Goal: Task Accomplishment & Management: Manage account settings

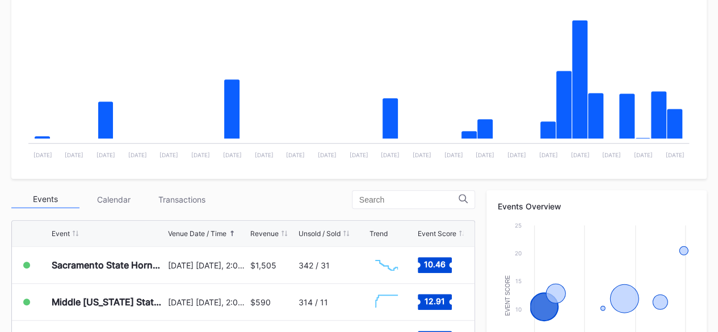
scroll to position [224, 0]
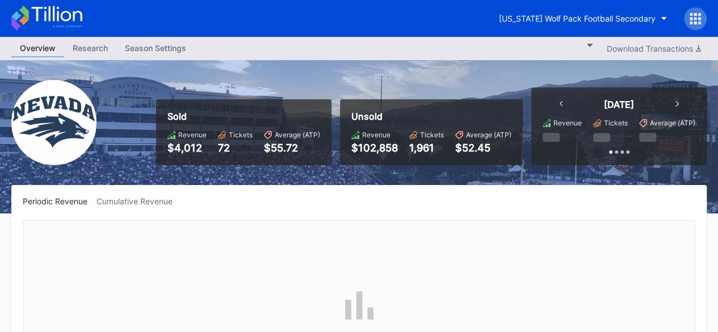
scroll to position [225, 0]
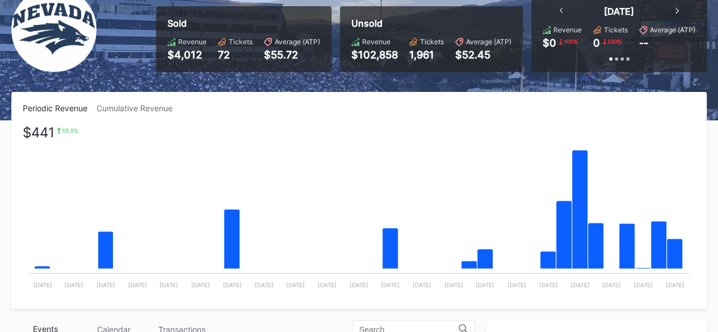
scroll to position [92, 0]
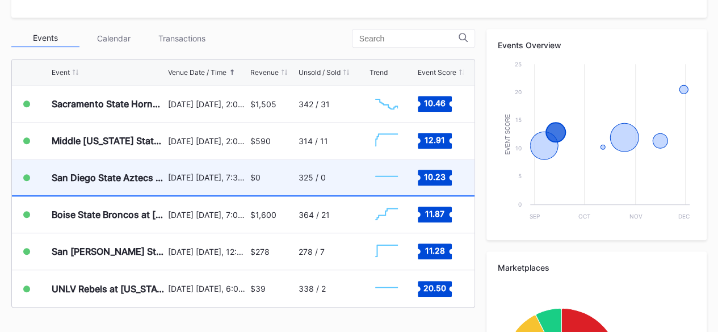
scroll to position [384, 0]
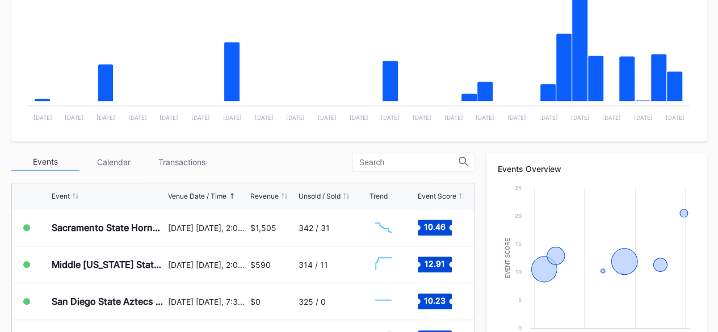
scroll to position [260, 0]
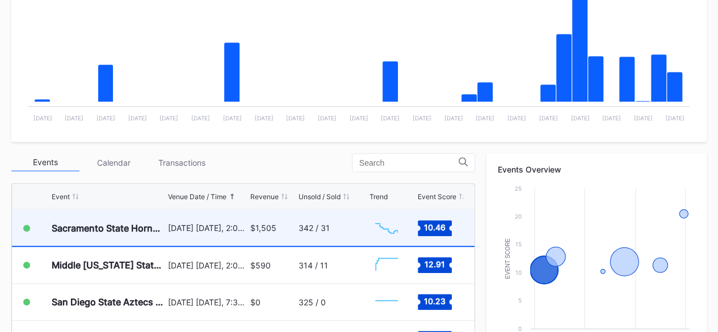
click at [241, 223] on div "[DATE] [DATE], 2:00PM" at bounding box center [207, 228] width 79 height 10
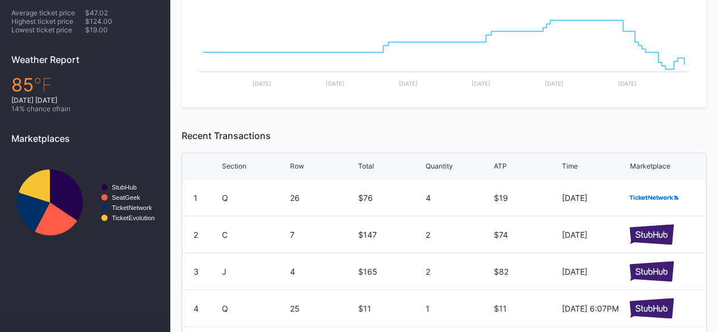
scroll to position [372, 0]
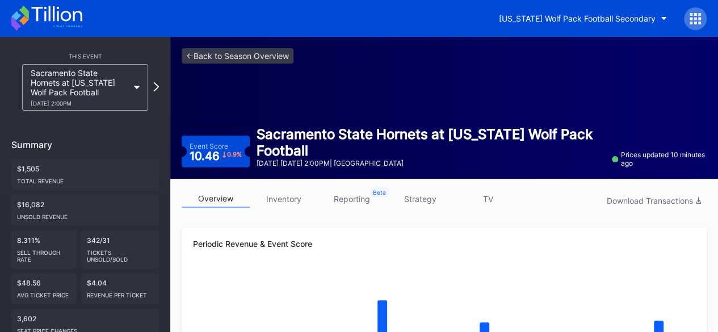
click at [46, 15] on icon at bounding box center [56, 13] width 51 height 15
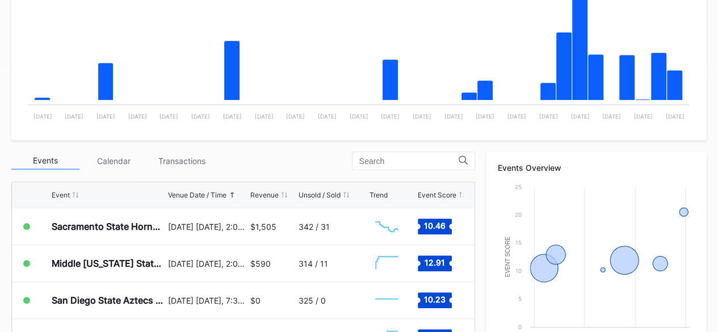
scroll to position [262, 0]
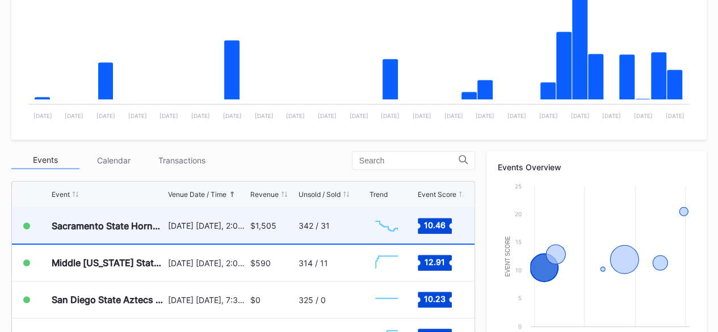
click at [157, 229] on div "Sacramento State Hornets at [US_STATE] Wolf Pack Football" at bounding box center [109, 225] width 114 height 11
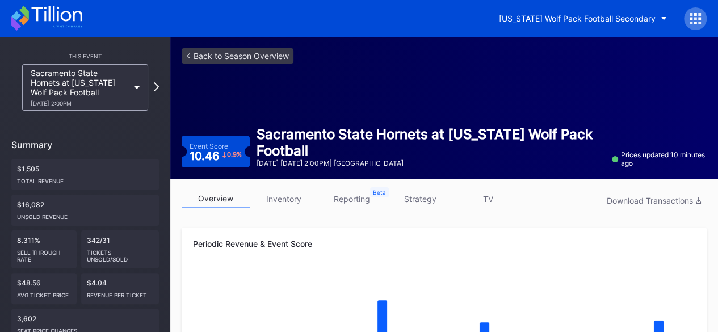
click at [300, 201] on link "inventory" at bounding box center [284, 199] width 68 height 18
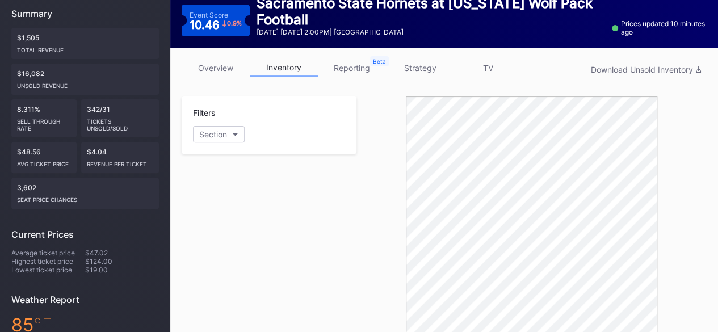
scroll to position [132, 0]
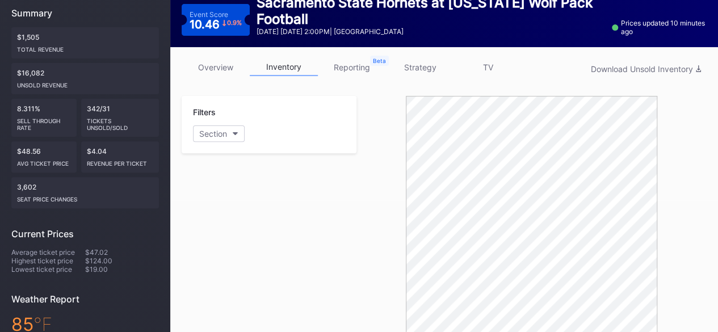
click at [215, 61] on link "overview" at bounding box center [216, 67] width 68 height 18
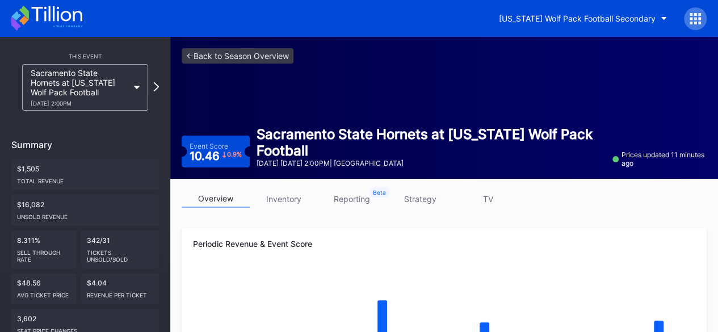
click at [78, 23] on icon at bounding box center [46, 18] width 71 height 25
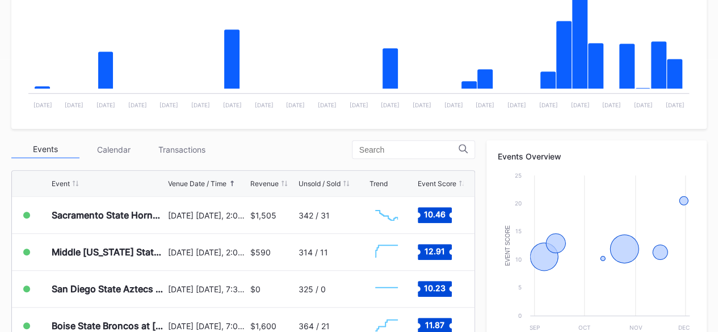
scroll to position [272, 0]
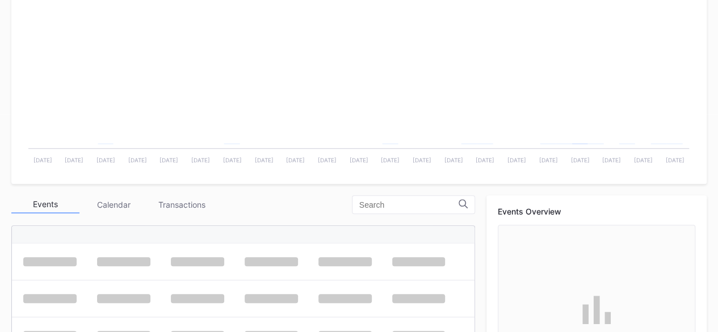
scroll to position [256, 0]
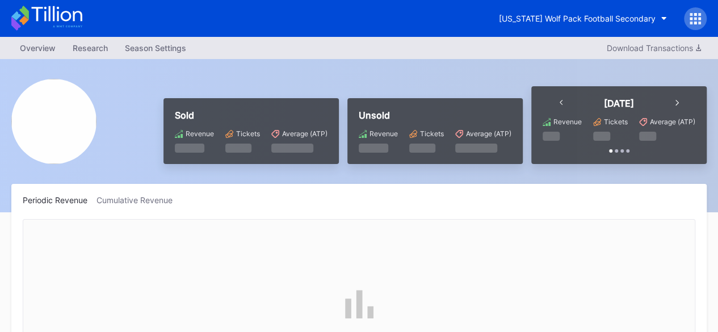
scroll to position [255, 0]
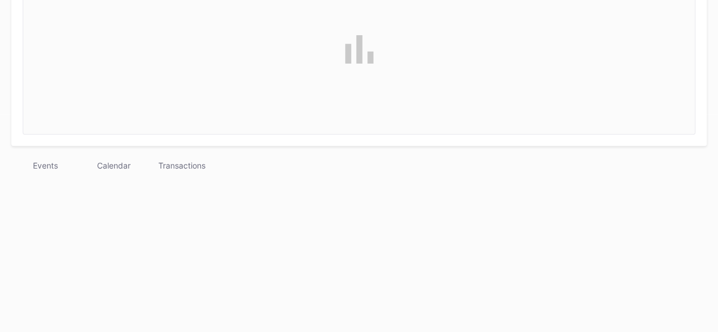
scroll to position [256, 0]
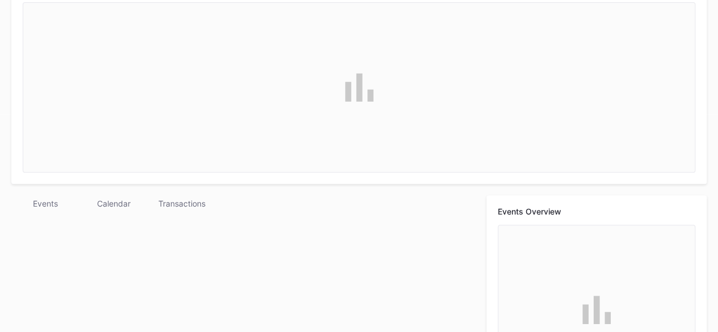
scroll to position [256, 0]
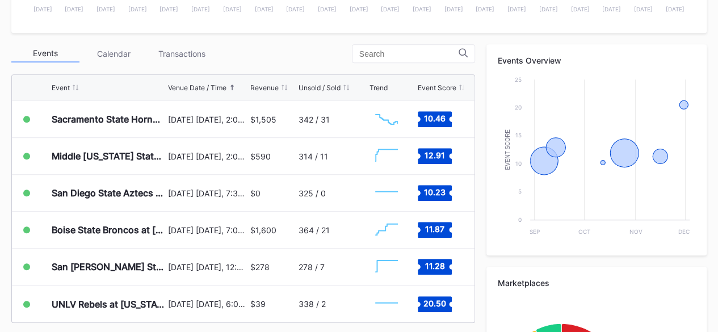
scroll to position [368, 0]
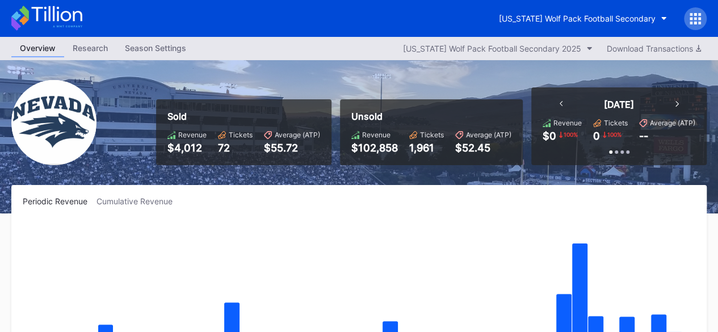
drag, startPoint x: 0, startPoint y: 0, endPoint x: 321, endPoint y: 215, distance: 386.2
click at [321, 215] on div "Periodic Revenue Cumulative Revenue Created with Highcharts 11.2.0 Chart title …" at bounding box center [358, 293] width 695 height 217
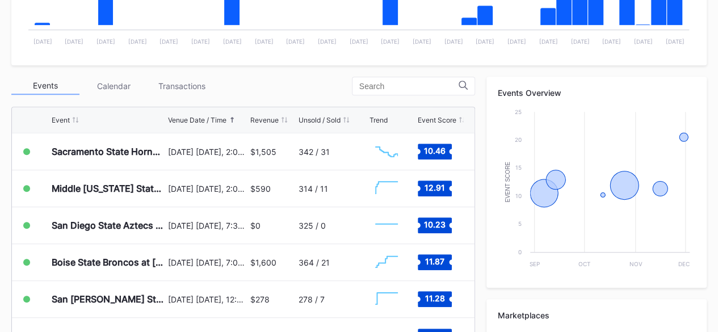
scroll to position [337, 0]
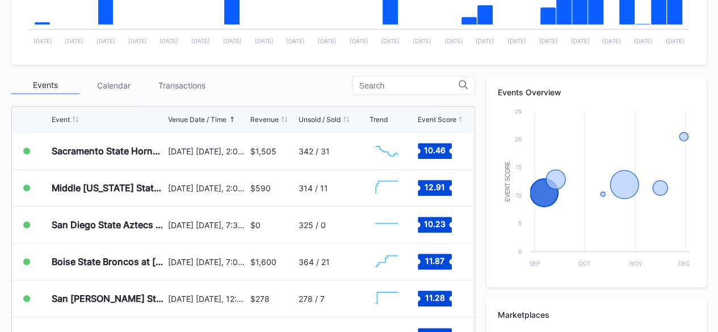
click at [314, 148] on div "342 / 31" at bounding box center [314, 151] width 31 height 10
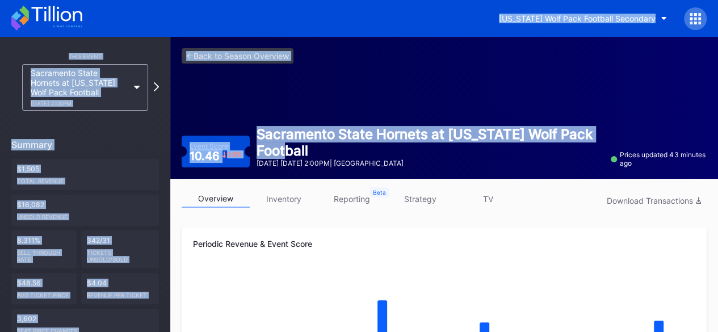
click at [314, 148] on div "Sacramento State Hornets at [US_STATE] Wolf Pack Football" at bounding box center [430, 142] width 347 height 33
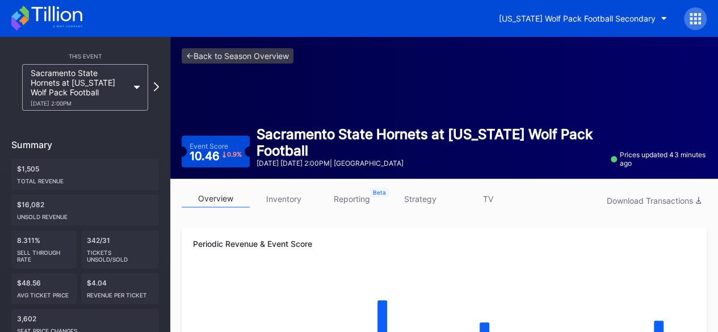
click at [314, 148] on div "Sacramento State Hornets at [US_STATE] Wolf Pack Football" at bounding box center [430, 142] width 347 height 33
click at [76, 13] on icon at bounding box center [46, 18] width 71 height 25
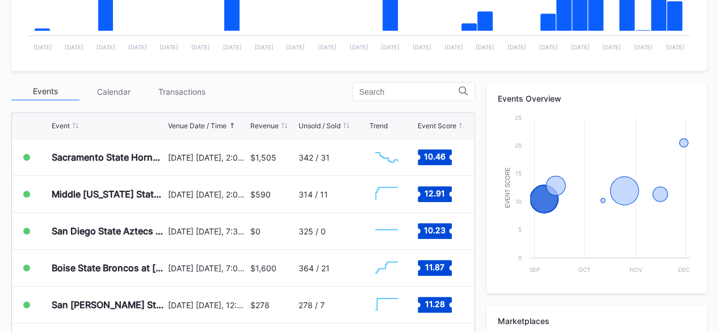
scroll to position [331, 0]
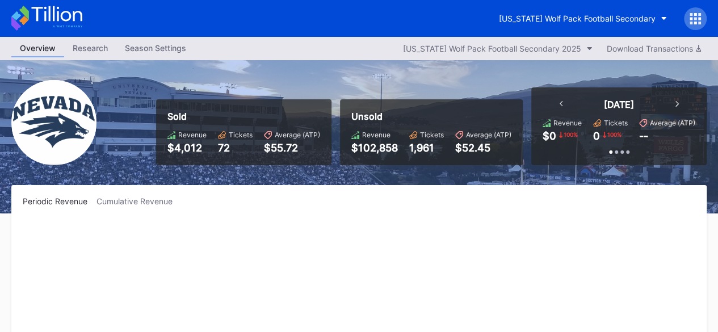
scroll to position [255, 0]
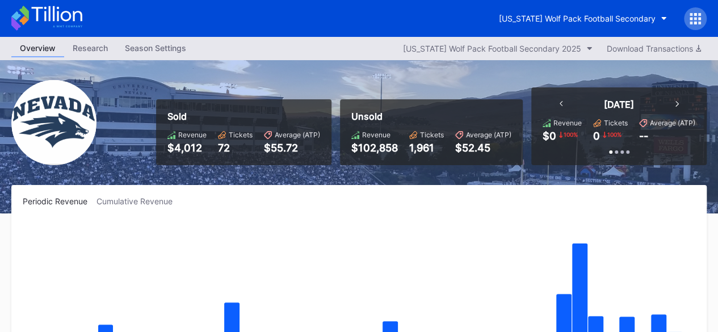
scroll to position [10, 0]
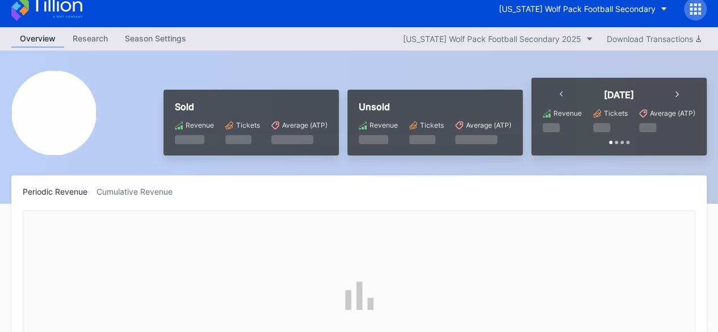
scroll to position [47, 0]
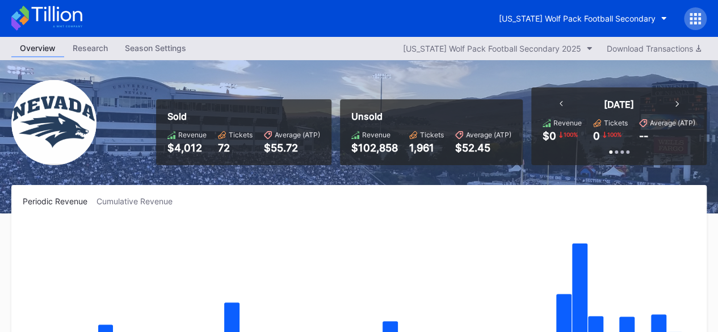
click at [56, 10] on icon at bounding box center [46, 18] width 71 height 25
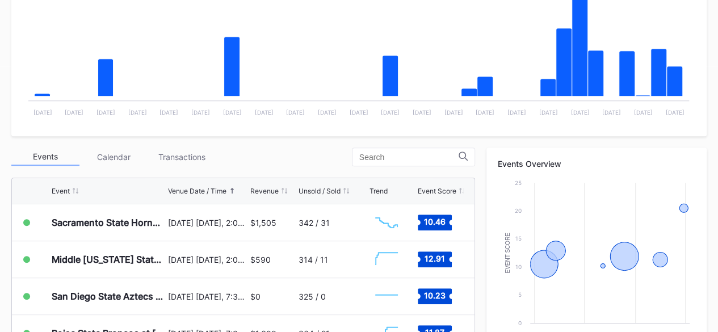
scroll to position [411, 0]
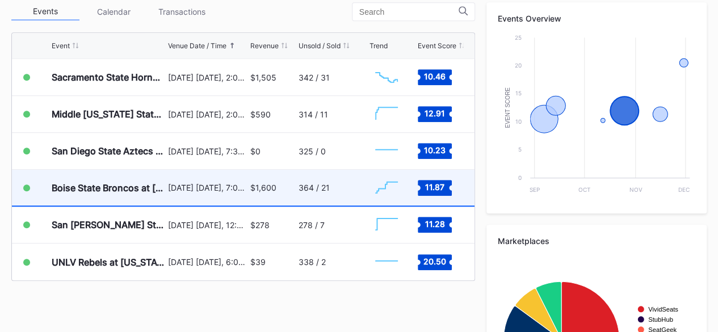
click at [344, 190] on div "364 / 21" at bounding box center [333, 188] width 68 height 36
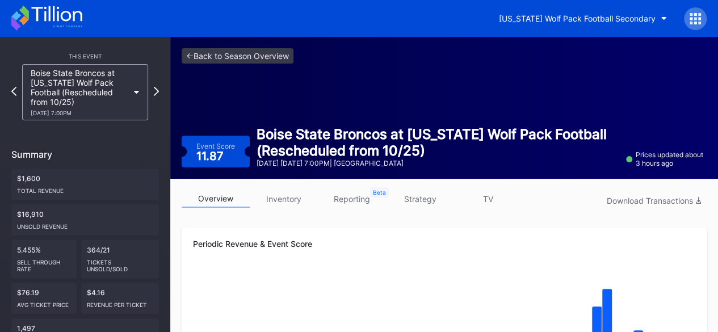
click at [289, 199] on link "inventory" at bounding box center [284, 199] width 68 height 18
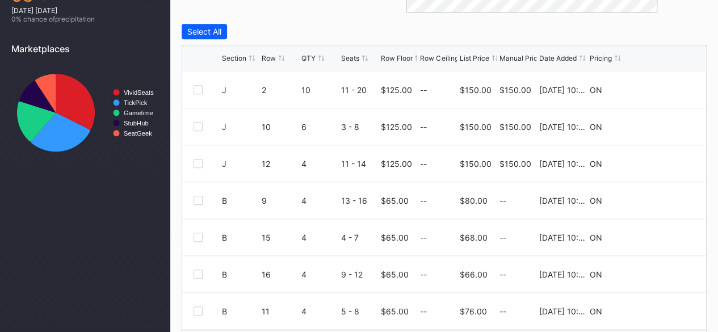
scroll to position [492, 0]
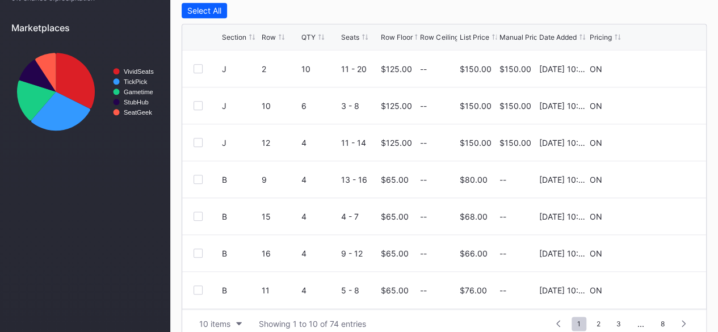
click at [397, 35] on div "Row Floor" at bounding box center [396, 37] width 32 height 9
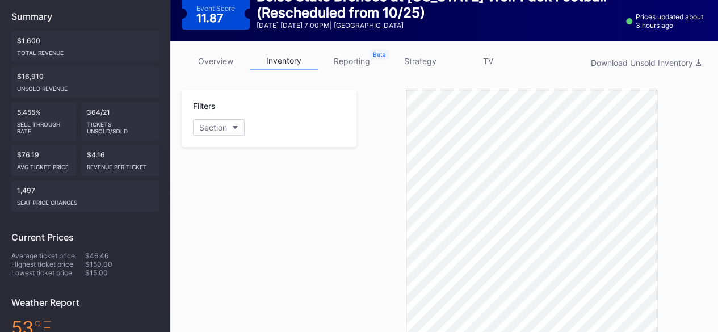
scroll to position [0, 0]
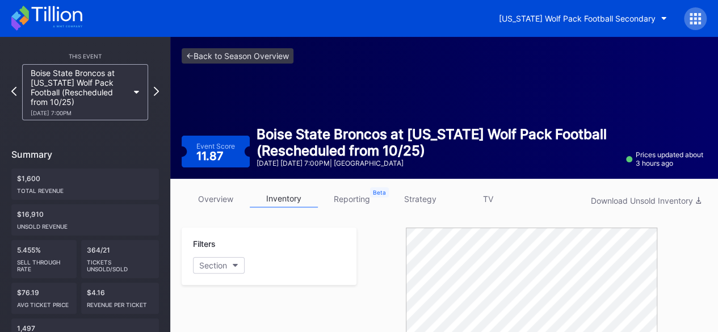
click at [63, 10] on icon at bounding box center [46, 18] width 71 height 25
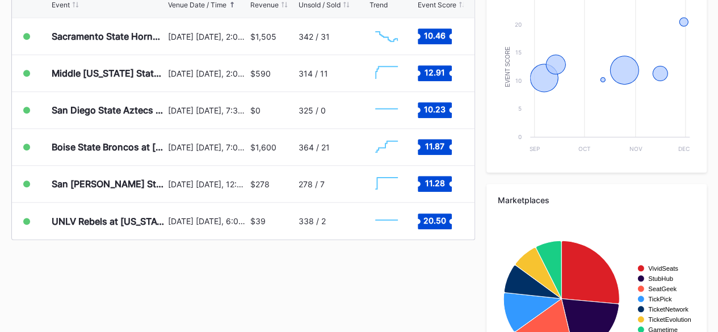
scroll to position [452, 0]
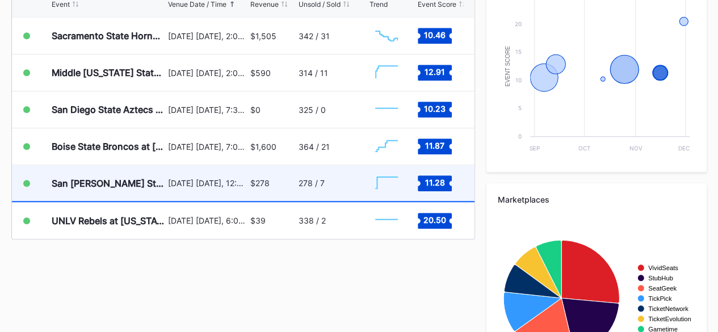
click at [242, 174] on div "[DATE] [DATE], 12:30PM" at bounding box center [207, 183] width 79 height 36
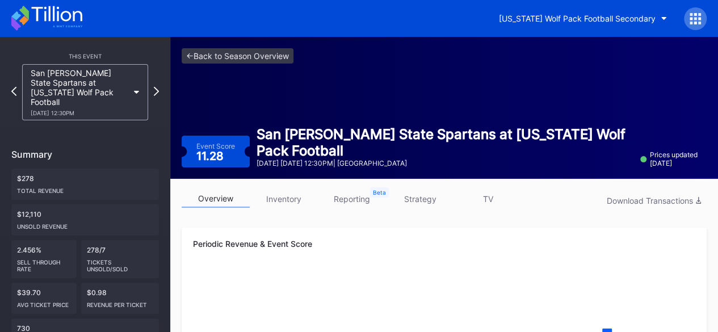
click at [292, 201] on link "inventory" at bounding box center [284, 199] width 68 height 18
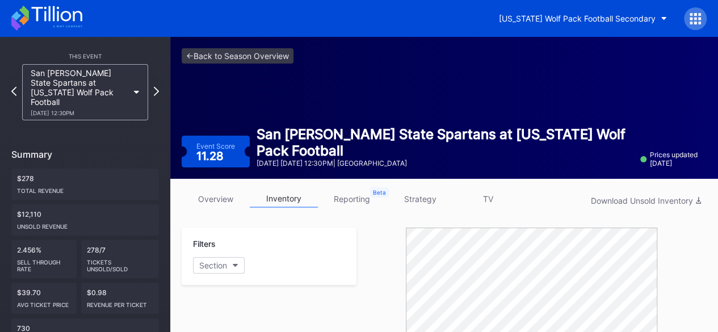
scroll to position [338, 0]
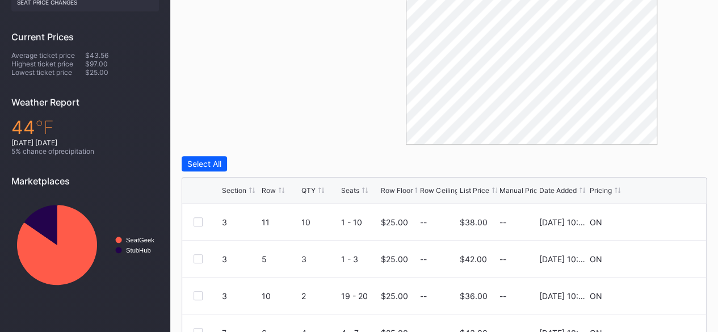
click at [398, 195] on div "Section Row QTY Seats Row Floor Row Ceiling List Price Manual Price Date Added …" at bounding box center [444, 191] width 524 height 26
click at [398, 194] on div "Section Row QTY Seats Row Floor Row Ceiling List Price Manual Price Date Added …" at bounding box center [444, 191] width 524 height 26
click at [398, 190] on div "Row Floor" at bounding box center [396, 190] width 32 height 9
click at [395, 185] on div "Section Row QTY Seats Row Floor Row Ceiling List Price Manual Price Date Added …" at bounding box center [444, 191] width 524 height 26
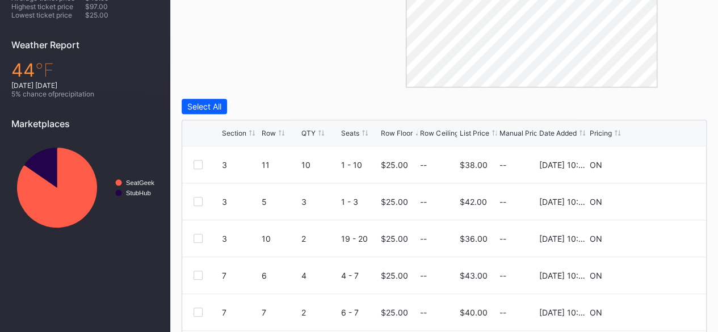
scroll to position [396, 0]
click at [394, 133] on div "Row Floor" at bounding box center [396, 132] width 32 height 9
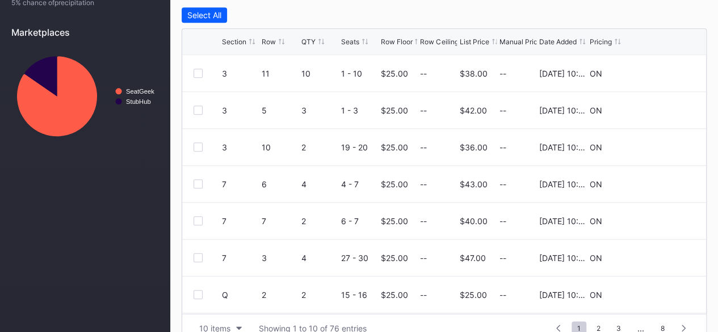
scroll to position [506, 0]
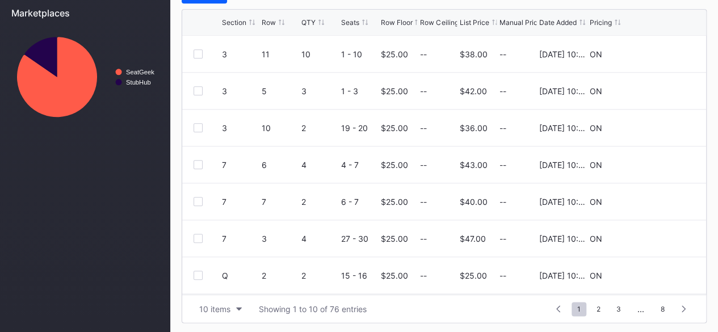
click at [394, 20] on div "Row Floor" at bounding box center [396, 22] width 32 height 9
click at [243, 307] on button "10 items" at bounding box center [221, 308] width 54 height 15
click at [224, 258] on div "100 items" at bounding box center [220, 258] width 36 height 10
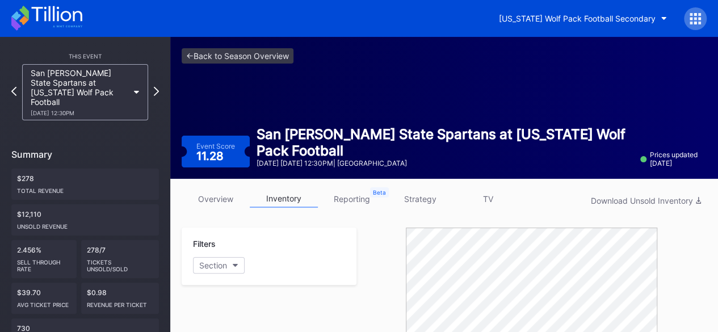
click at [64, 20] on icon at bounding box center [56, 13] width 51 height 15
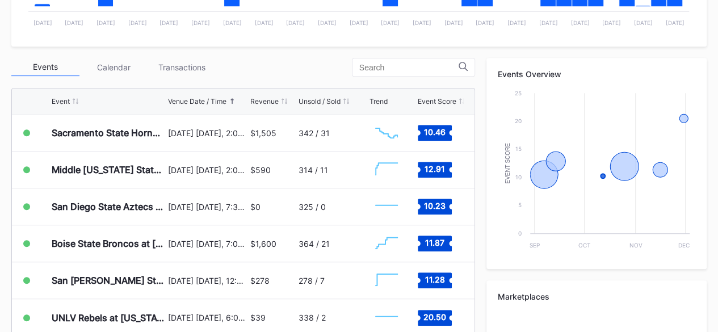
scroll to position [356, 0]
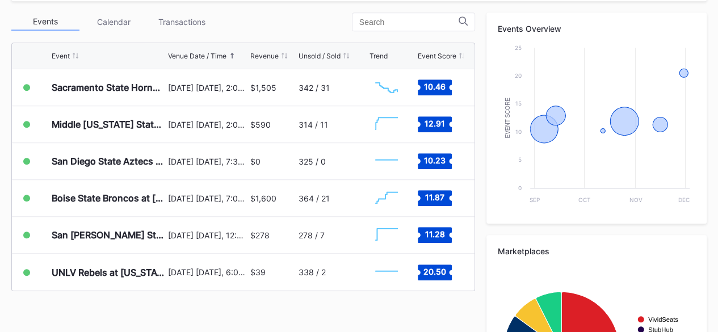
scroll to position [401, 0]
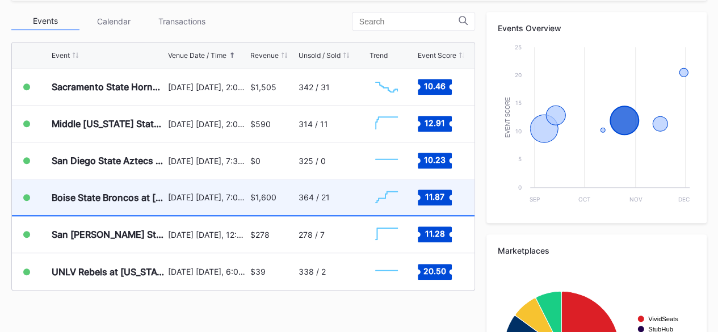
click at [259, 198] on div "$1,600" at bounding box center [263, 197] width 26 height 10
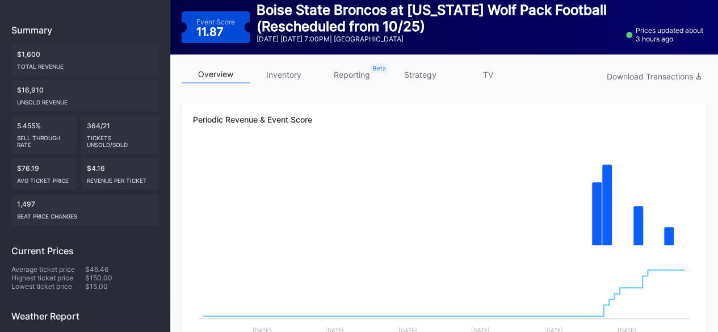
scroll to position [116, 0]
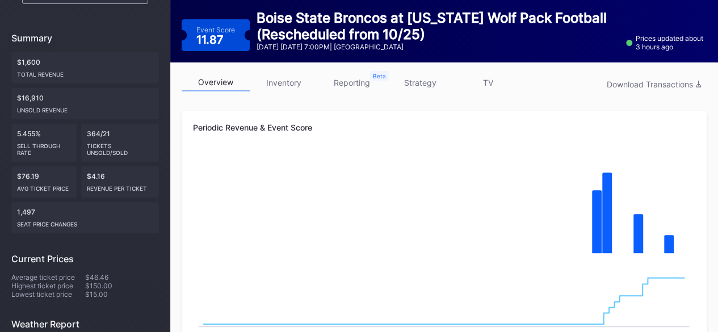
click at [282, 83] on link "inventory" at bounding box center [284, 83] width 68 height 18
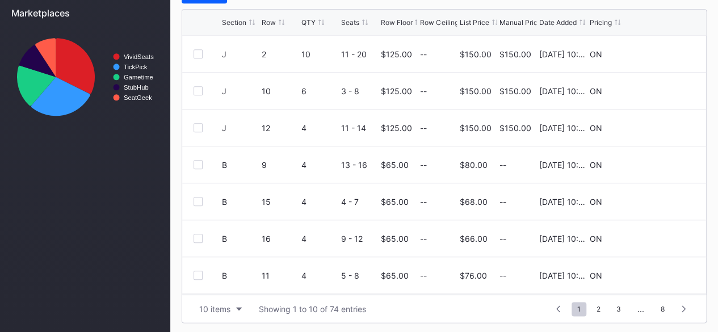
scroll to position [469, 0]
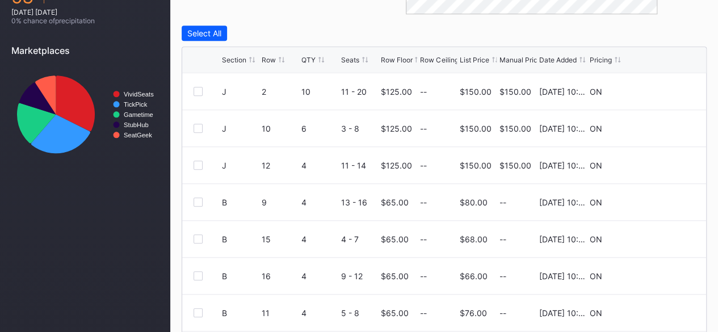
click at [474, 60] on div "List Price" at bounding box center [475, 60] width 30 height 9
click at [657, 89] on icon at bounding box center [661, 91] width 9 height 9
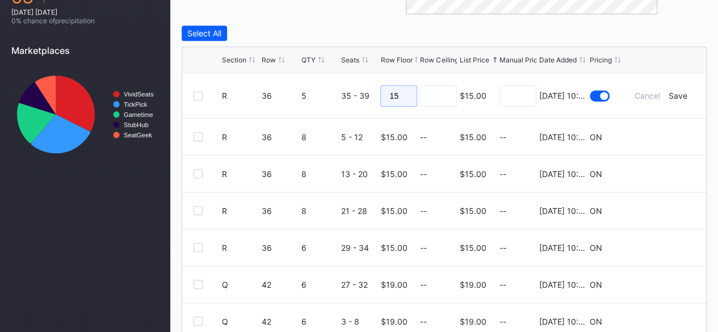
drag, startPoint x: 406, startPoint y: 97, endPoint x: 349, endPoint y: 98, distance: 57.9
click at [349, 98] on form "R 36 5 35 - 39 15 $15.00 8/20/2025 10:07AM Cancel Save" at bounding box center [458, 95] width 473 height 45
type input "25"
click at [677, 92] on div "Save" at bounding box center [678, 96] width 19 height 10
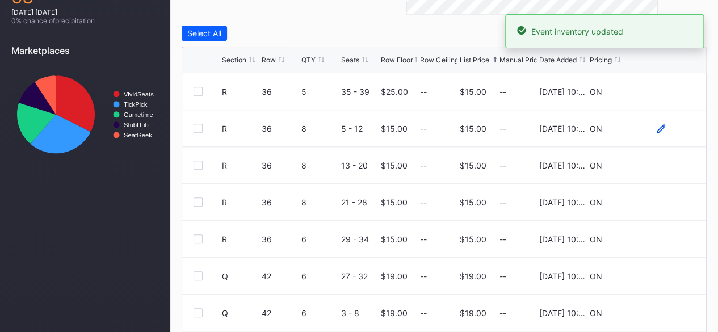
click at [657, 129] on icon at bounding box center [661, 128] width 9 height 9
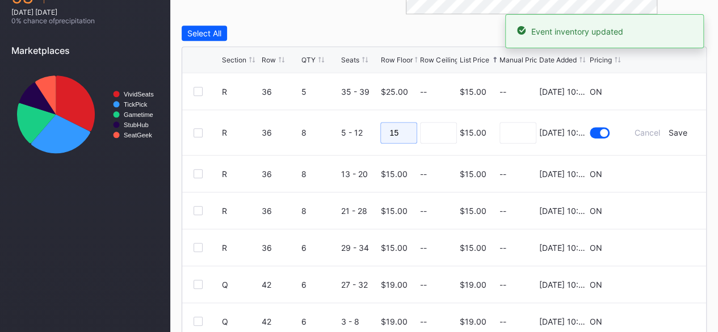
drag, startPoint x: 399, startPoint y: 135, endPoint x: 328, endPoint y: 137, distance: 71.0
click at [328, 137] on form "R 36 8 5 - 12 15 $15.00 8/20/2025 10:07AM Cancel Save" at bounding box center [458, 132] width 473 height 45
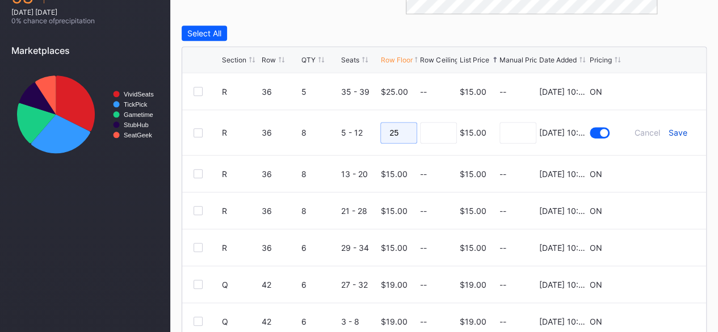
type input "25"
click at [671, 133] on div "Save" at bounding box center [678, 133] width 19 height 10
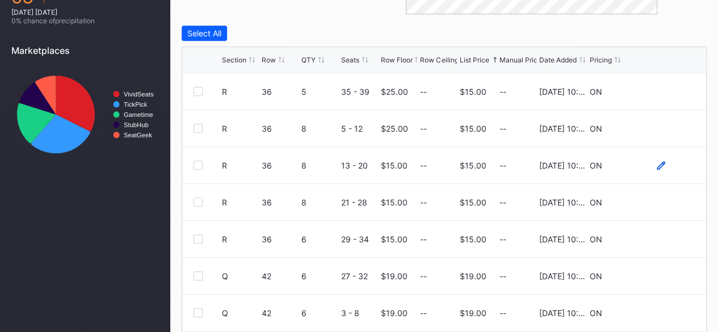
click at [657, 161] on icon at bounding box center [661, 165] width 9 height 9
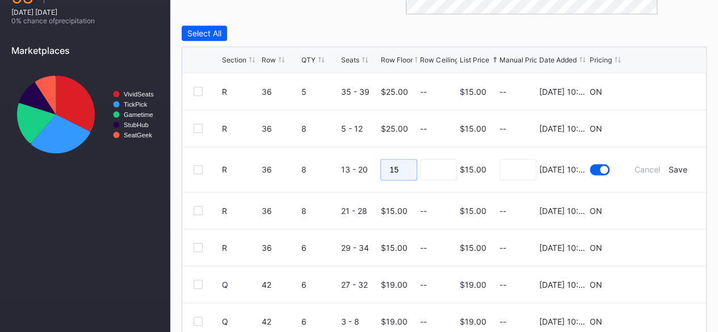
drag, startPoint x: 402, startPoint y: 166, endPoint x: 338, endPoint y: 166, distance: 64.1
click at [338, 166] on form "R 36 8 13 - 20 15 $15.00 8/20/2025 10:07AM Cancel Save" at bounding box center [458, 169] width 473 height 45
type input "25"
click at [675, 166] on div "Save" at bounding box center [678, 170] width 19 height 10
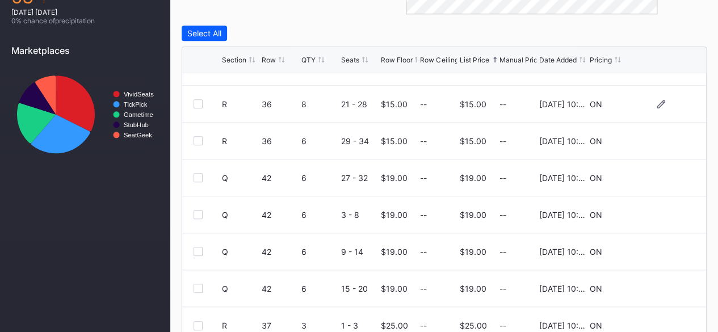
scroll to position [99, 0]
click at [657, 103] on icon at bounding box center [661, 103] width 9 height 9
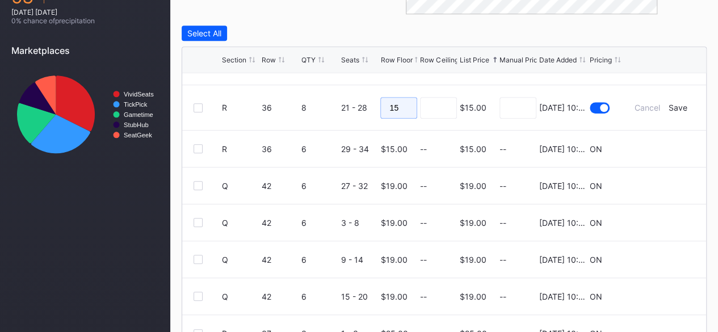
drag, startPoint x: 396, startPoint y: 107, endPoint x: 308, endPoint y: 106, distance: 88.6
click at [308, 106] on form "R 36 8 21 - 28 15 $15.00 8/20/2025 10:07AM Cancel Save" at bounding box center [458, 107] width 473 height 45
type input "25"
click at [670, 104] on div "Save" at bounding box center [678, 108] width 19 height 10
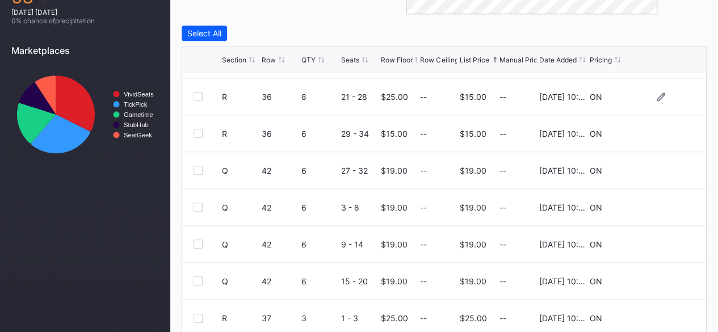
scroll to position [106, 0]
click at [657, 133] on icon at bounding box center [661, 133] width 9 height 9
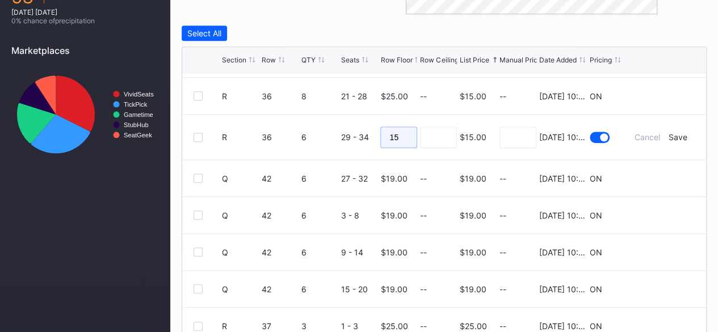
drag, startPoint x: 404, startPoint y: 138, endPoint x: 316, endPoint y: 139, distance: 88.0
click at [316, 139] on form "R 36 6 29 - 34 15 $15.00 8/20/2025 10:07AM Cancel Save" at bounding box center [458, 137] width 473 height 45
type input "25"
click at [669, 132] on div "Save" at bounding box center [678, 137] width 19 height 10
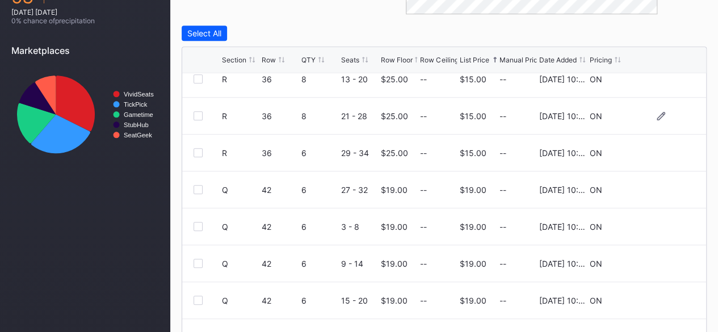
scroll to position [110, 0]
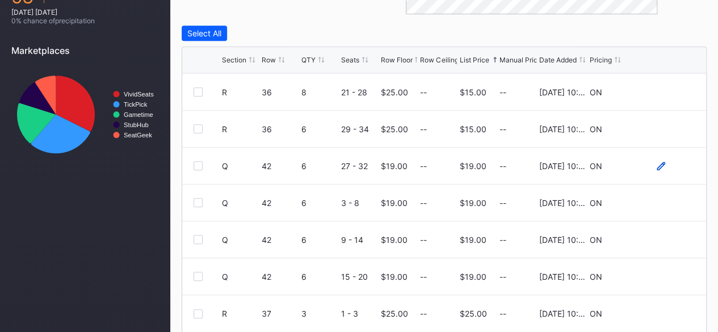
click at [657, 164] on icon at bounding box center [661, 166] width 9 height 9
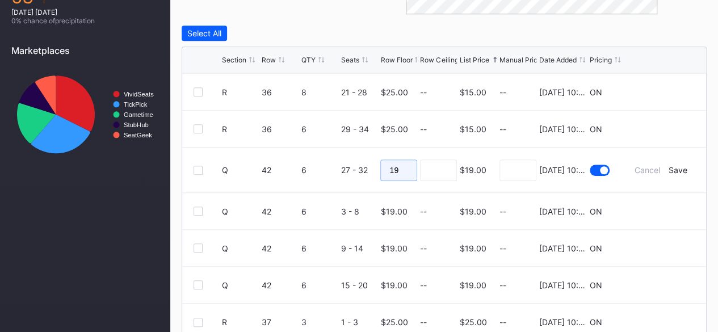
drag, startPoint x: 403, startPoint y: 170, endPoint x: 285, endPoint y: 164, distance: 118.2
click at [285, 164] on form "Q 42 6 27 - 32 19 $19.00 8/20/2025 10:07AM Cancel Save" at bounding box center [458, 170] width 473 height 45
type input "25"
click at [671, 170] on div "Save" at bounding box center [678, 170] width 19 height 10
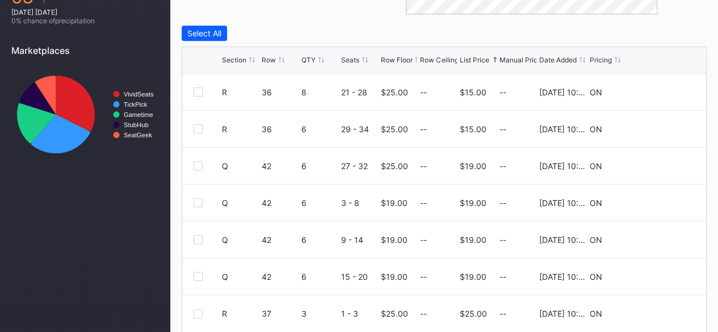
scroll to position [0, 0]
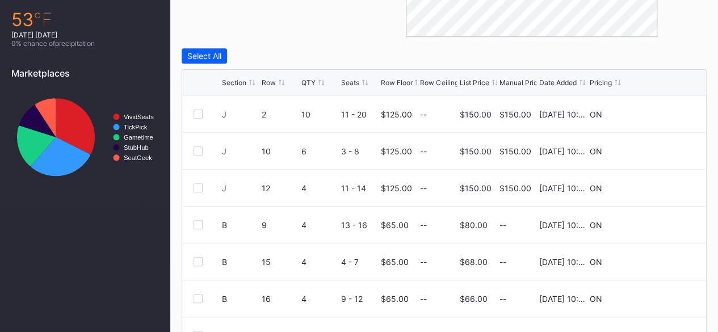
scroll to position [446, 0]
click at [473, 81] on div "List Price" at bounding box center [475, 82] width 30 height 9
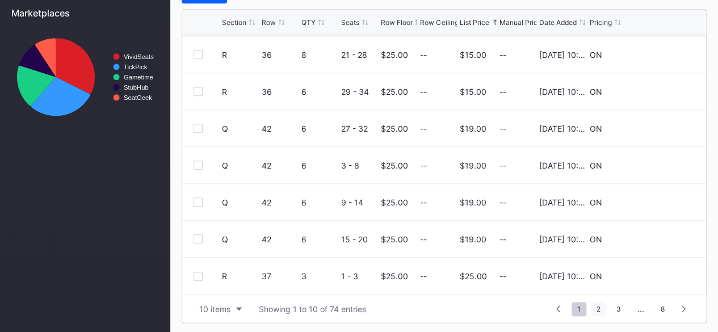
click at [597, 311] on span "2" at bounding box center [598, 309] width 15 height 14
click at [472, 18] on div "List Price" at bounding box center [475, 22] width 30 height 9
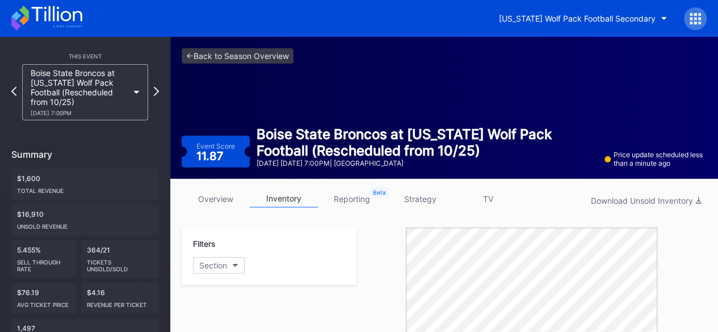
click at [73, 10] on icon at bounding box center [46, 18] width 71 height 25
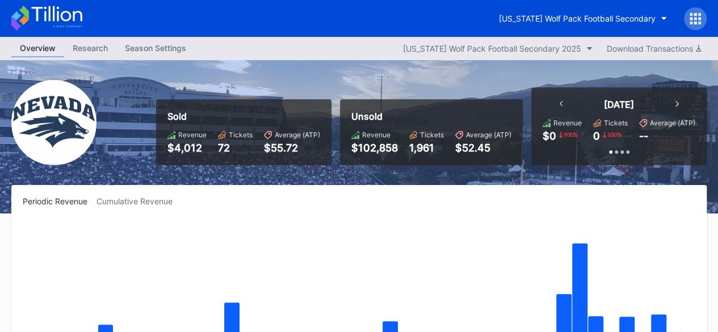
click at [697, 22] on icon at bounding box center [695, 18] width 11 height 11
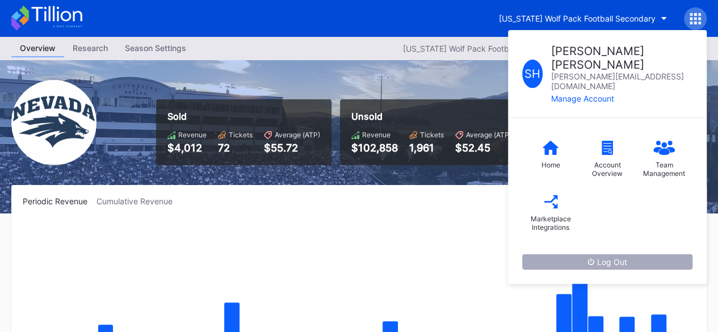
click at [602, 257] on div "Log Out" at bounding box center [607, 262] width 40 height 10
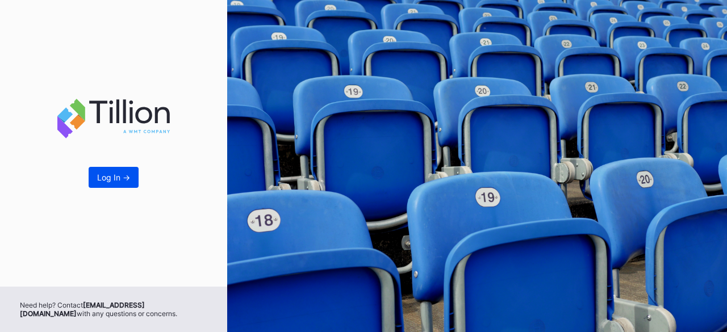
click at [107, 175] on div "Log In ->" at bounding box center [113, 178] width 33 height 10
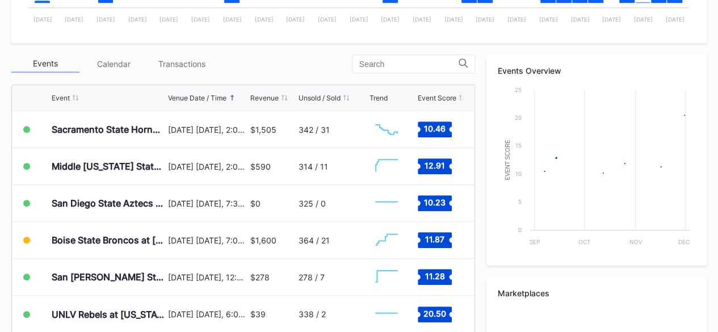
scroll to position [373, 0]
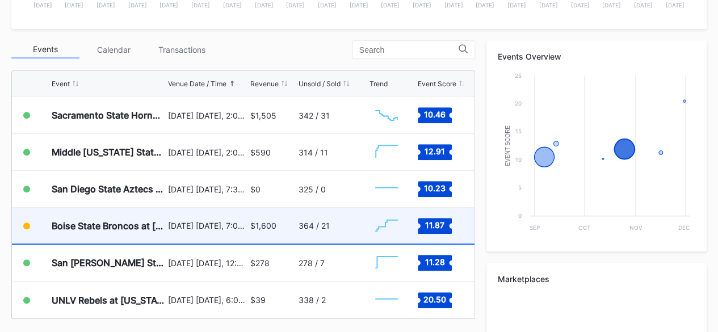
click at [225, 213] on div "[DATE] [DATE], 7:00PM" at bounding box center [207, 226] width 79 height 36
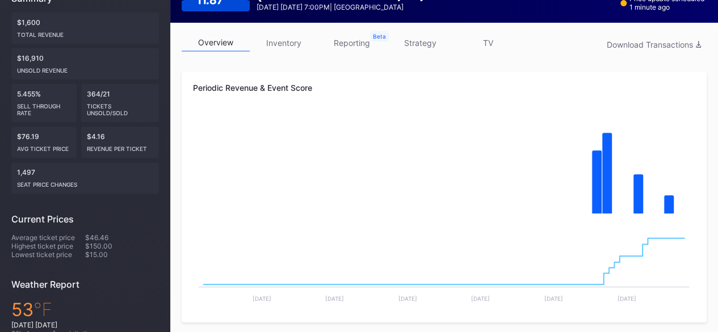
scroll to position [157, 0]
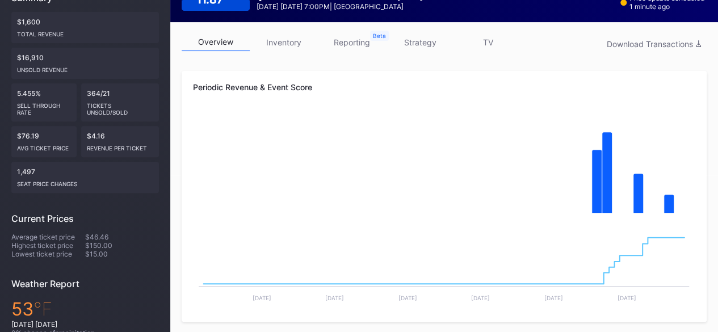
click at [285, 40] on link "inventory" at bounding box center [284, 42] width 68 height 18
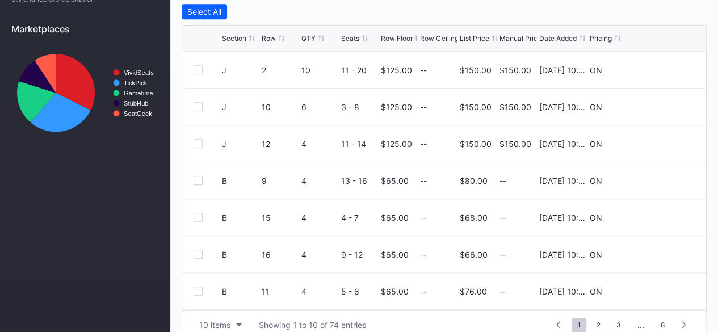
scroll to position [491, 0]
click at [473, 35] on div "List Price" at bounding box center [475, 37] width 30 height 9
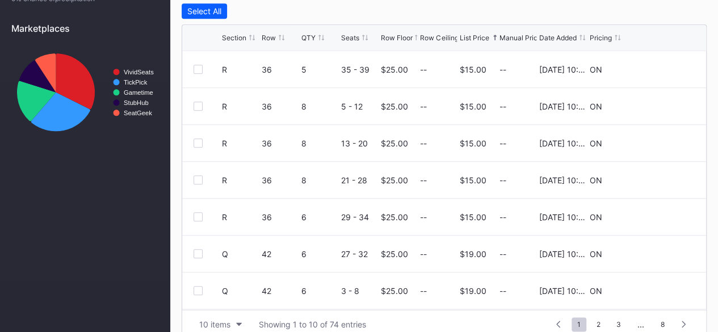
click at [473, 35] on div "List Price" at bounding box center [475, 37] width 30 height 9
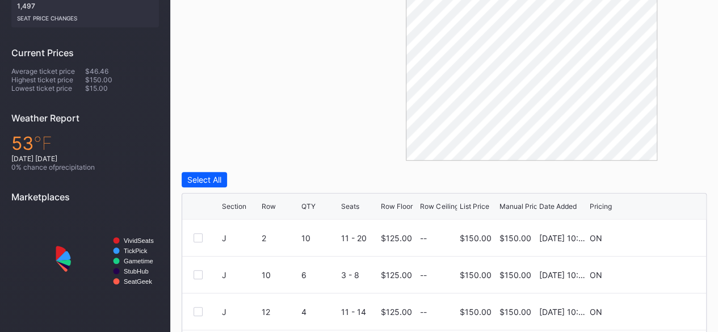
scroll to position [506, 0]
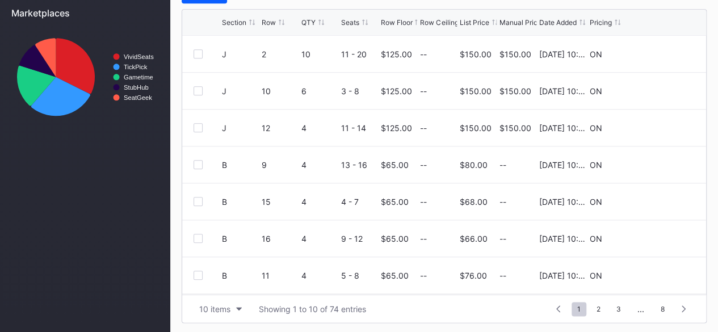
click at [481, 22] on div "List Price" at bounding box center [475, 22] width 30 height 9
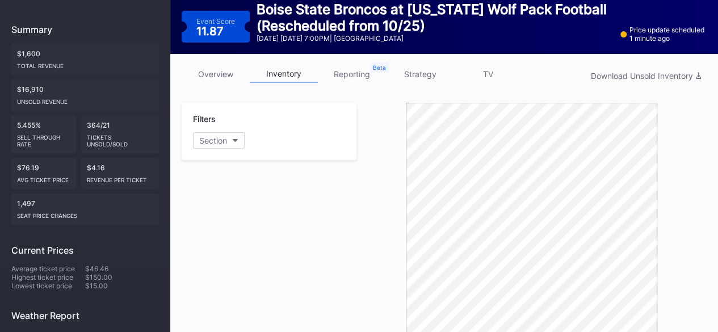
scroll to position [0, 0]
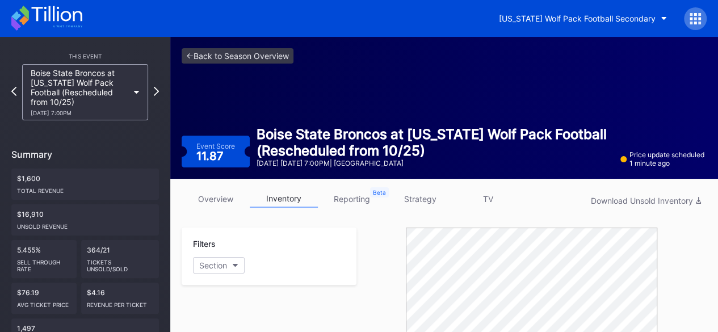
click at [54, 15] on icon at bounding box center [56, 13] width 51 height 15
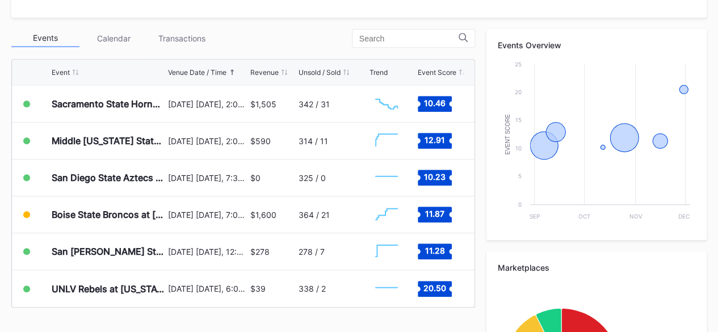
scroll to position [385, 0]
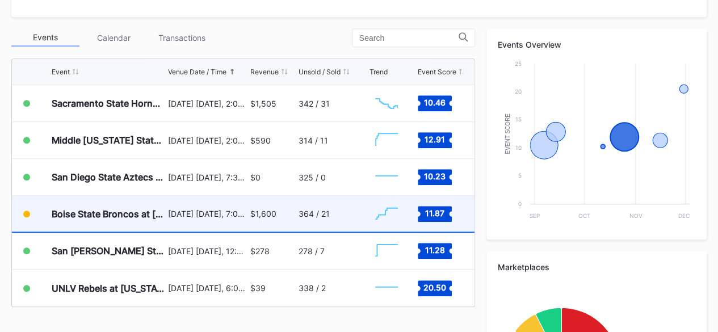
click at [331, 211] on div "364 / 21" at bounding box center [333, 214] width 68 height 36
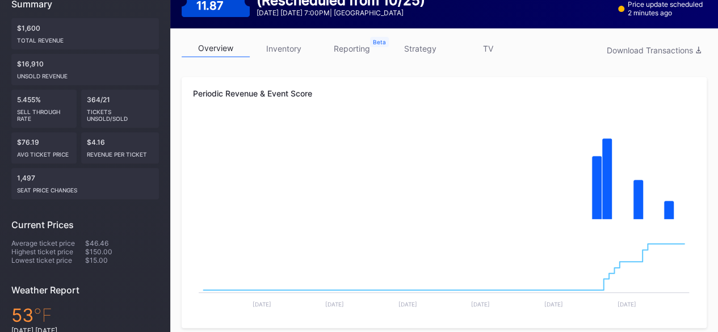
scroll to position [150, 0]
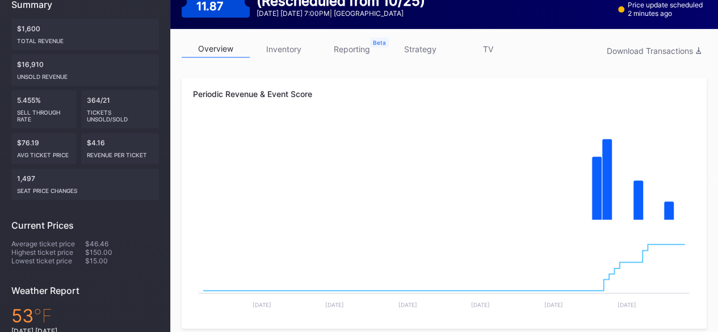
click at [291, 52] on link "inventory" at bounding box center [284, 49] width 68 height 18
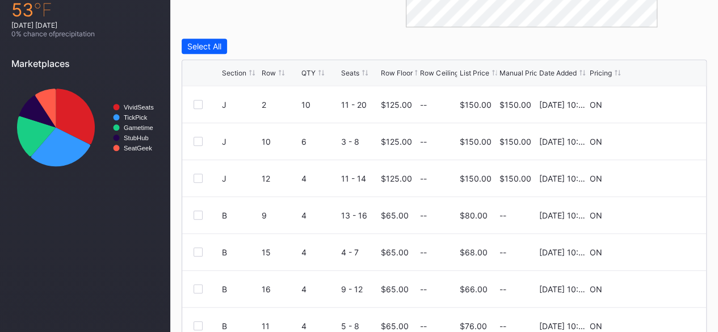
scroll to position [457, 0]
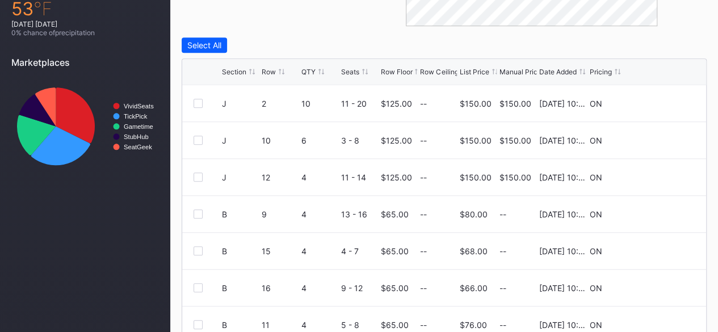
click at [395, 70] on div "Row Floor" at bounding box center [396, 72] width 32 height 9
click at [471, 70] on div "List Price" at bounding box center [475, 72] width 30 height 9
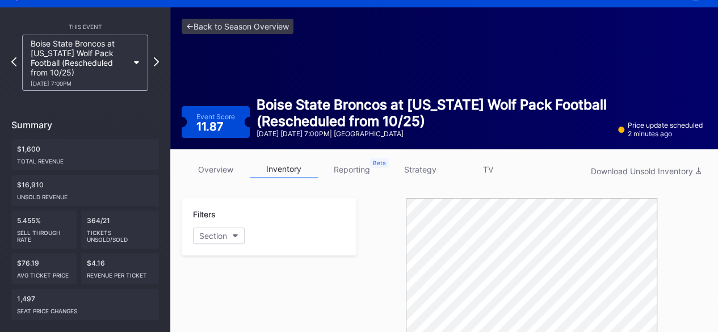
scroll to position [0, 0]
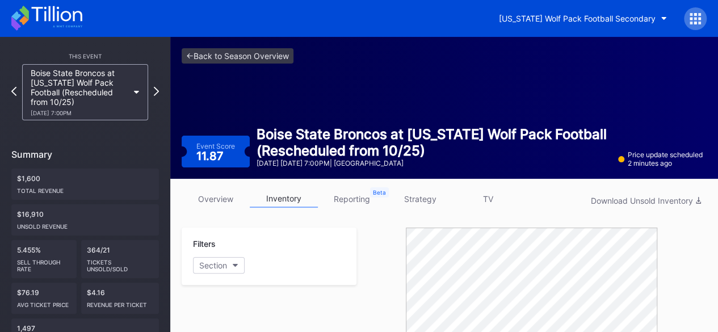
click at [62, 18] on icon at bounding box center [56, 13] width 51 height 15
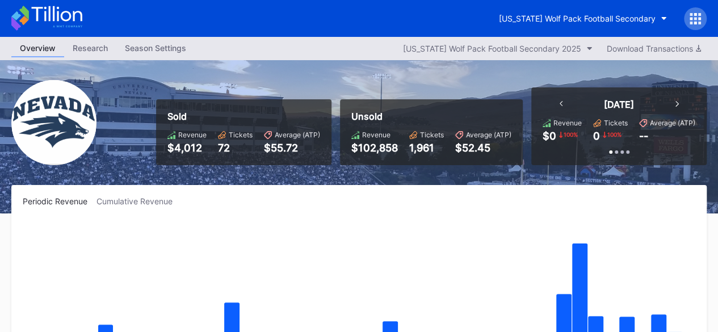
click at [62, 18] on icon at bounding box center [56, 13] width 51 height 15
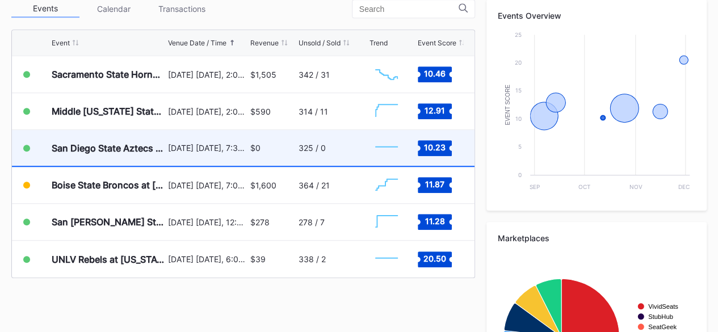
scroll to position [418, 0]
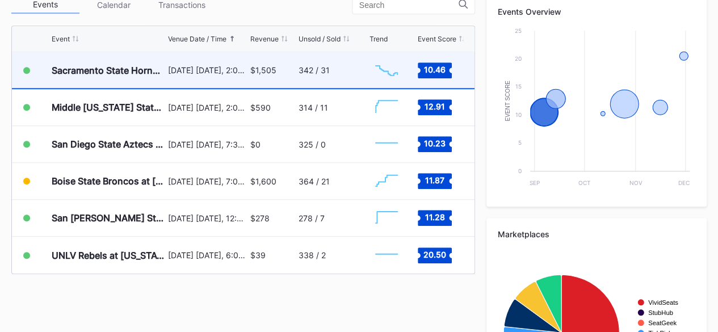
click at [270, 79] on div "$1,505" at bounding box center [272, 70] width 45 height 36
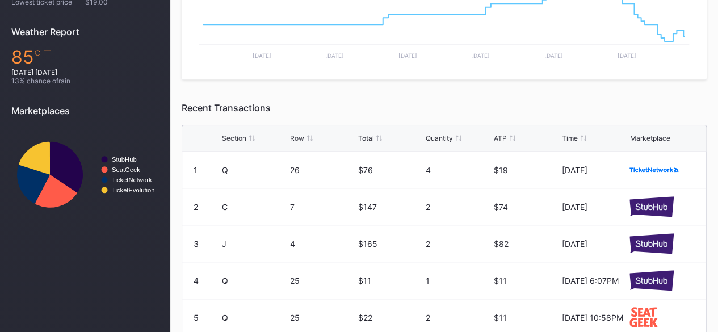
scroll to position [401, 0]
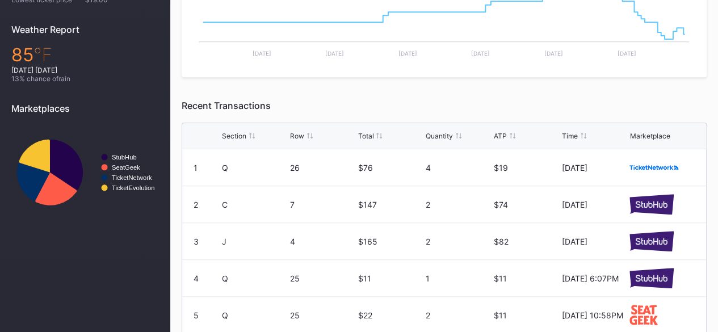
click at [369, 135] on div "Total" at bounding box center [366, 136] width 16 height 9
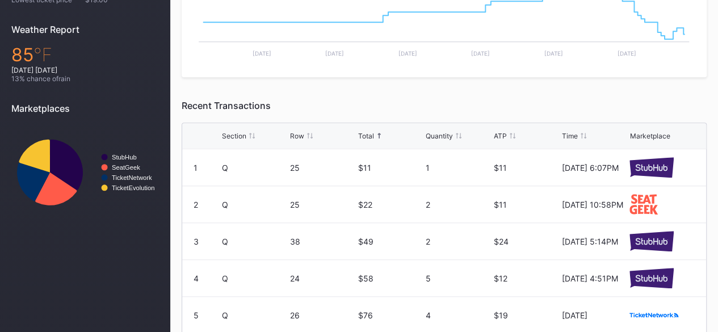
click at [507, 136] on div "ATP" at bounding box center [526, 136] width 65 height 9
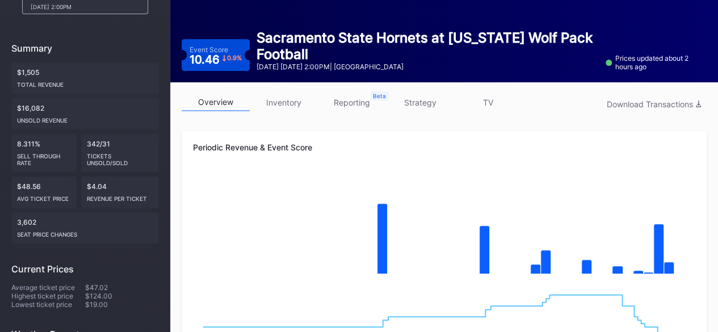
scroll to position [95, 0]
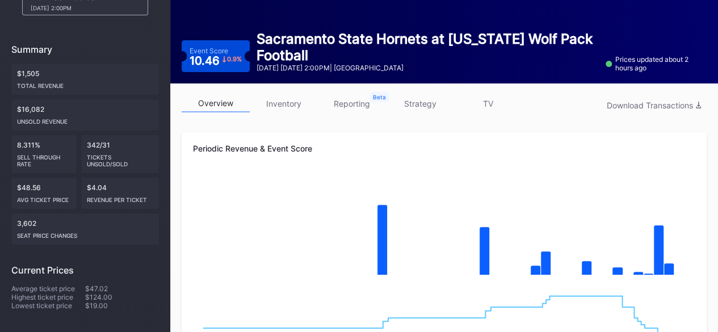
click at [274, 106] on link "inventory" at bounding box center [284, 104] width 68 height 18
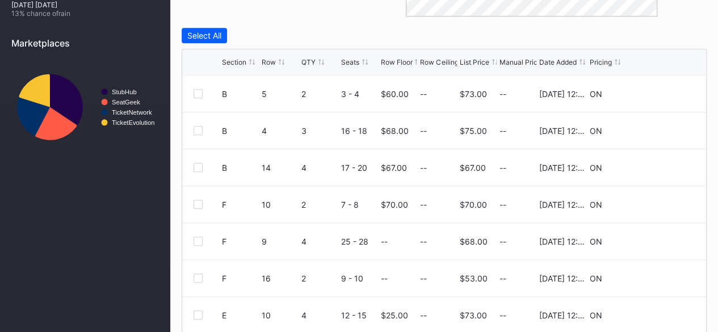
scroll to position [468, 0]
click at [473, 58] on div "List Price" at bounding box center [475, 61] width 30 height 9
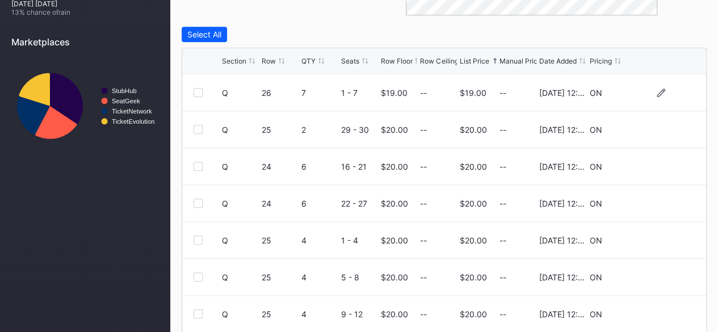
click at [649, 86] on div "Q 26 7 1 - 7 $19.00 -- $19.00 -- 7/14/2025 12:28PM ON" at bounding box center [444, 92] width 524 height 37
click at [657, 91] on icon at bounding box center [661, 92] width 9 height 9
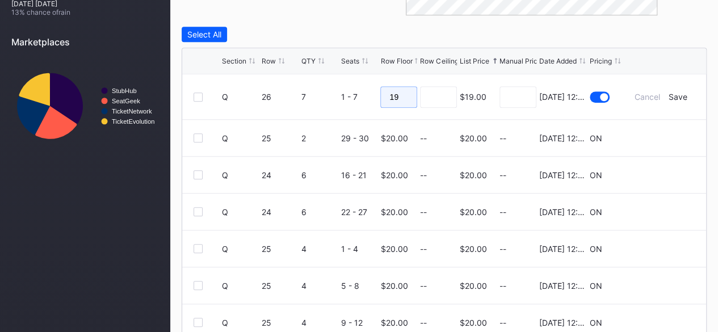
drag, startPoint x: 400, startPoint y: 98, endPoint x: 355, endPoint y: 92, distance: 45.3
click at [355, 92] on form "Q 26 7 1 - 7 19 $19.00 7/14/2025 12:28PM Cancel Save" at bounding box center [458, 96] width 473 height 45
type input "22"
click at [669, 92] on div "Save" at bounding box center [678, 97] width 19 height 10
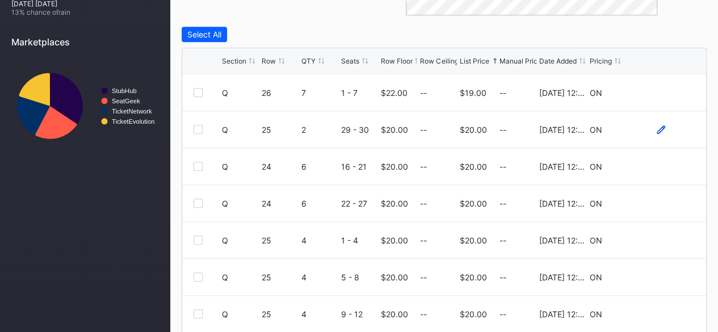
click at [657, 125] on icon at bounding box center [661, 129] width 9 height 9
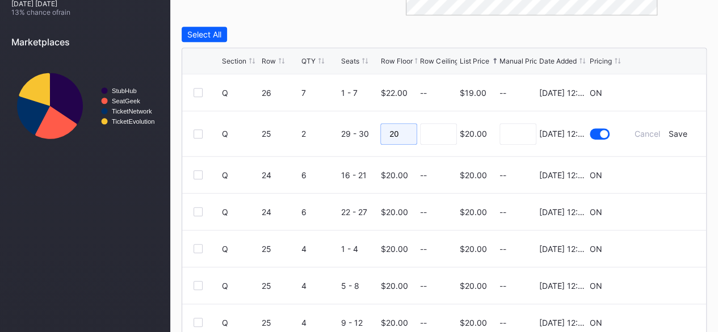
click at [402, 132] on input "20" at bounding box center [398, 134] width 37 height 22
type input "25"
click at [669, 134] on div "Save" at bounding box center [678, 134] width 19 height 10
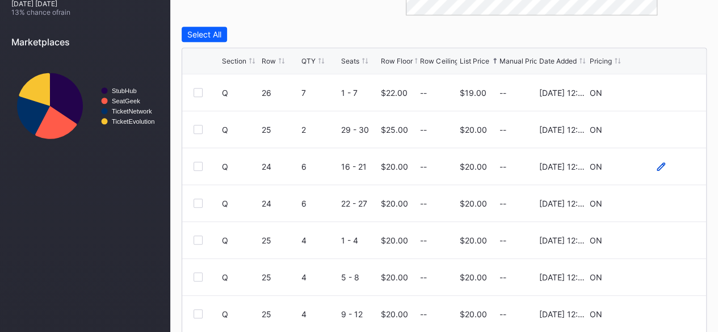
click at [657, 163] on icon at bounding box center [661, 166] width 9 height 9
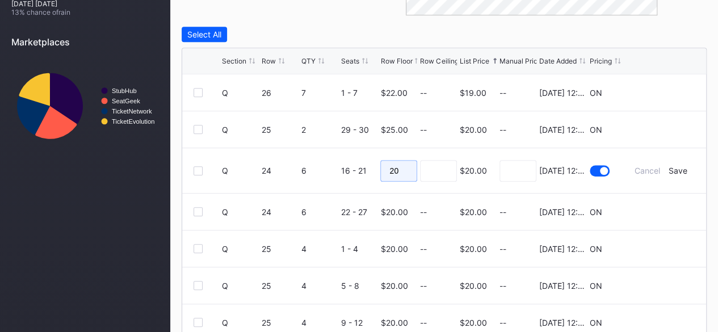
click at [402, 166] on input "20" at bounding box center [398, 171] width 37 height 22
type input "25"
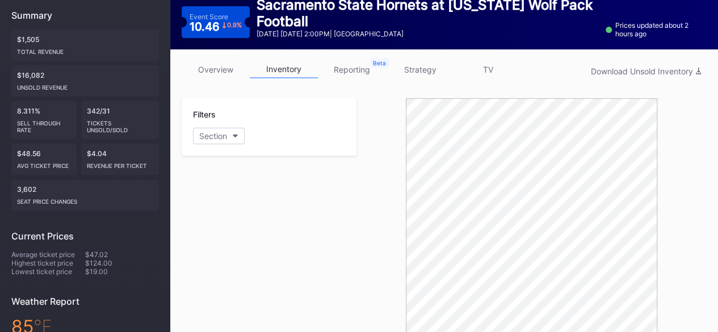
scroll to position [0, 0]
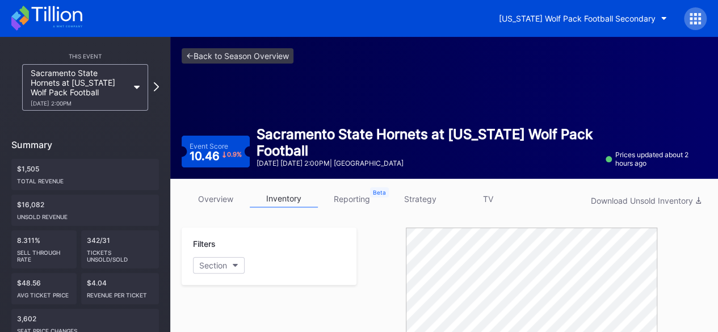
click at [70, 19] on icon at bounding box center [56, 13] width 51 height 15
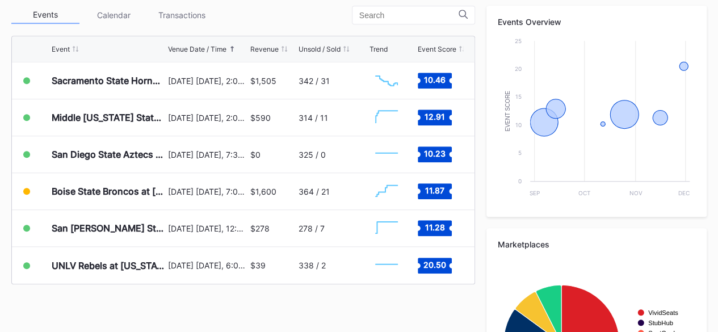
scroll to position [409, 0]
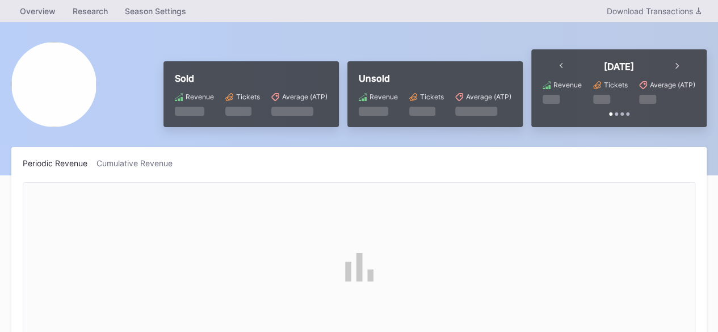
scroll to position [254, 0]
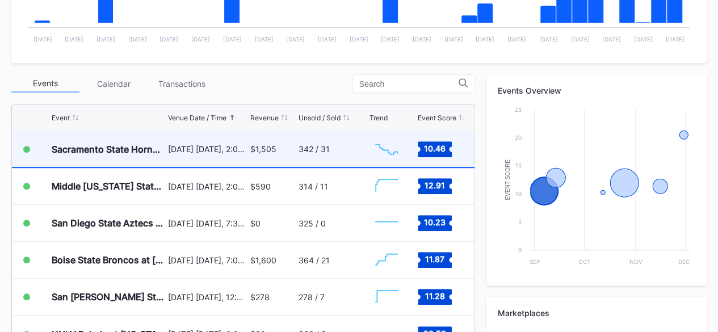
scroll to position [345, 0]
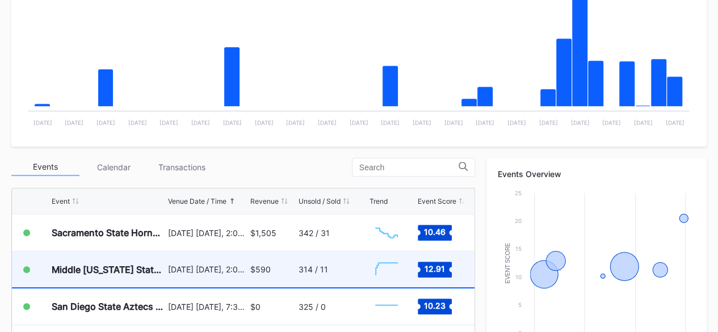
scroll to position [288, 0]
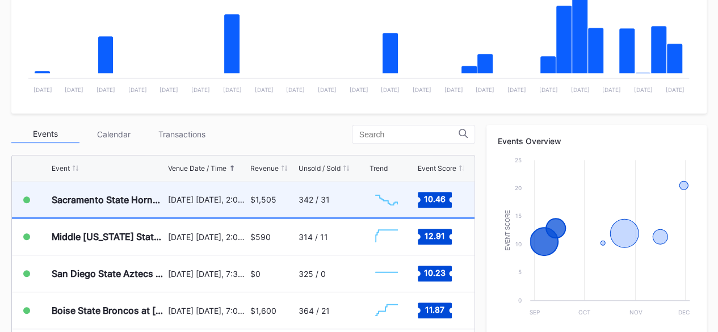
click at [301, 208] on div "342 / 31" at bounding box center [333, 200] width 68 height 36
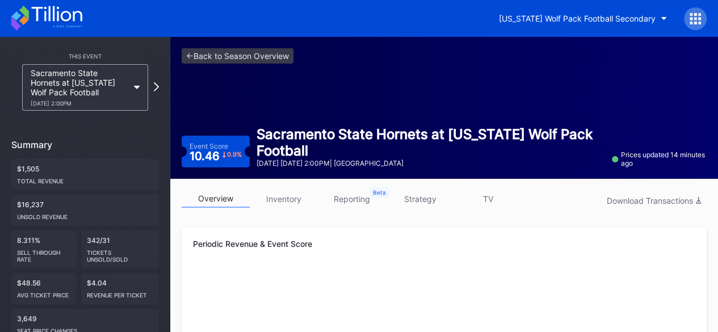
click at [293, 205] on link "inventory" at bounding box center [284, 199] width 68 height 18
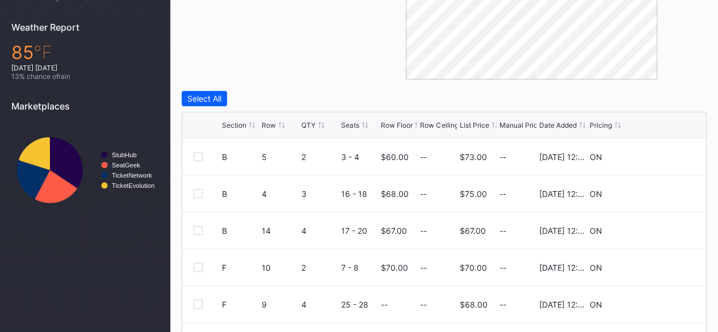
scroll to position [405, 0]
click at [544, 124] on div "Date Added" at bounding box center [557, 124] width 37 height 9
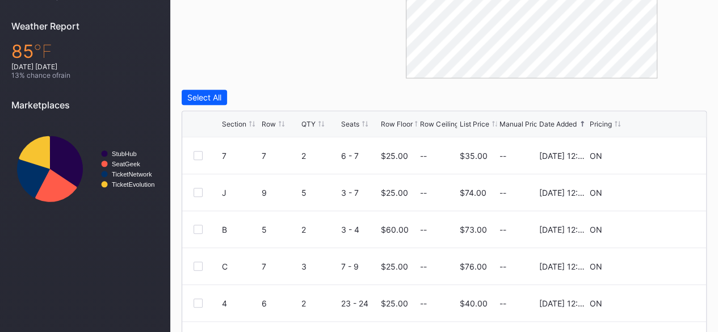
click at [544, 124] on div "Date Added" at bounding box center [557, 124] width 37 height 9
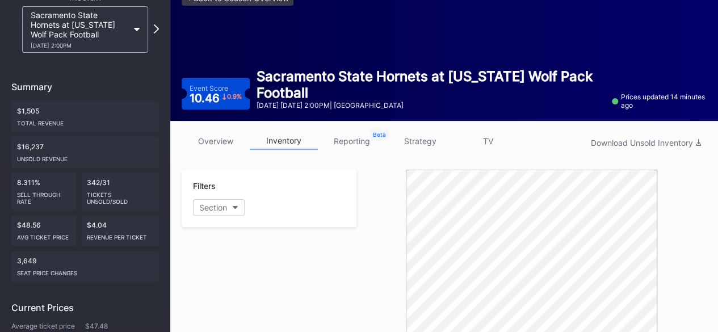
scroll to position [0, 0]
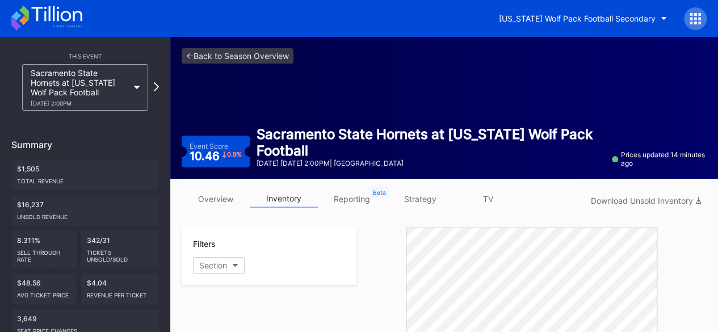
click at [72, 18] on icon at bounding box center [46, 18] width 71 height 25
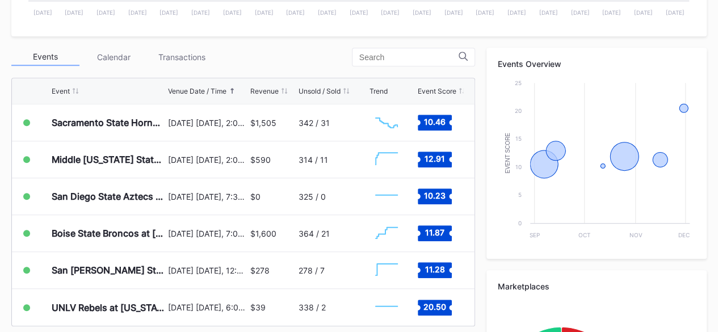
scroll to position [365, 0]
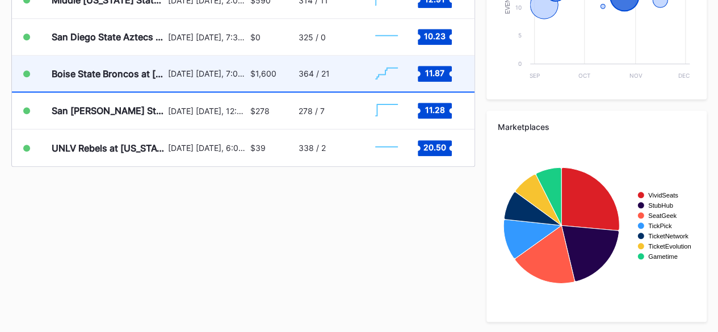
scroll to position [0, 0]
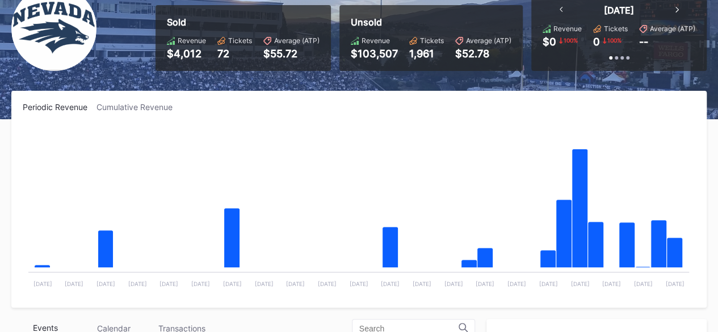
scroll to position [94, 0]
